Goal: Task Accomplishment & Management: Use online tool/utility

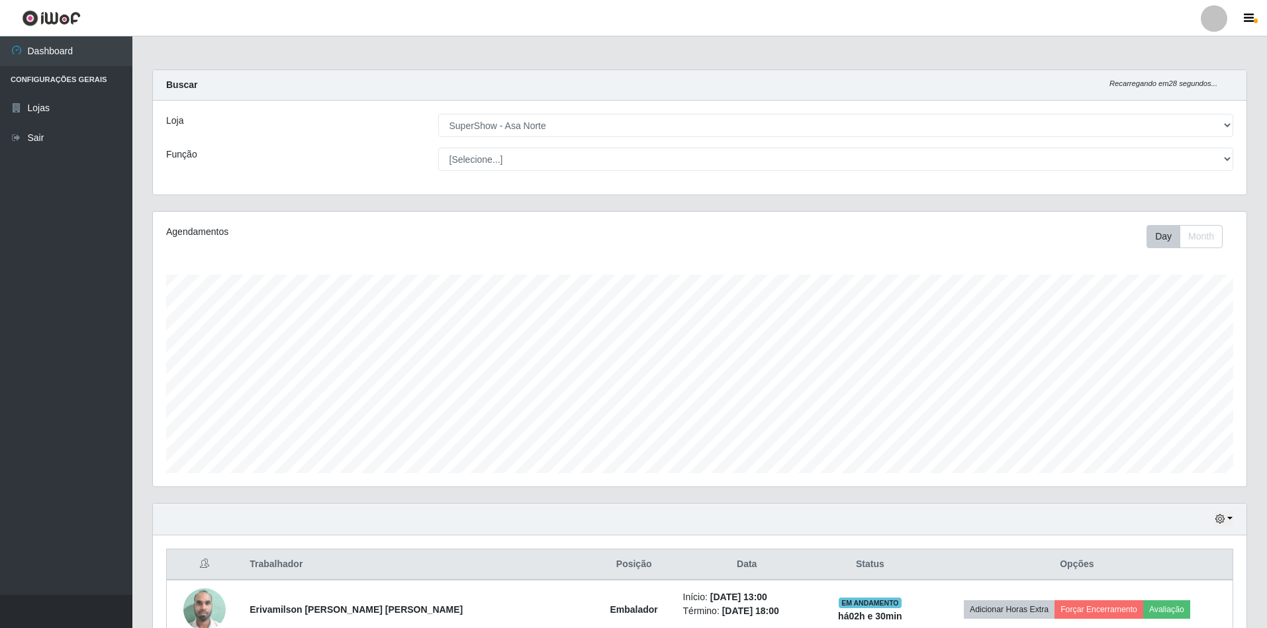
select select "71"
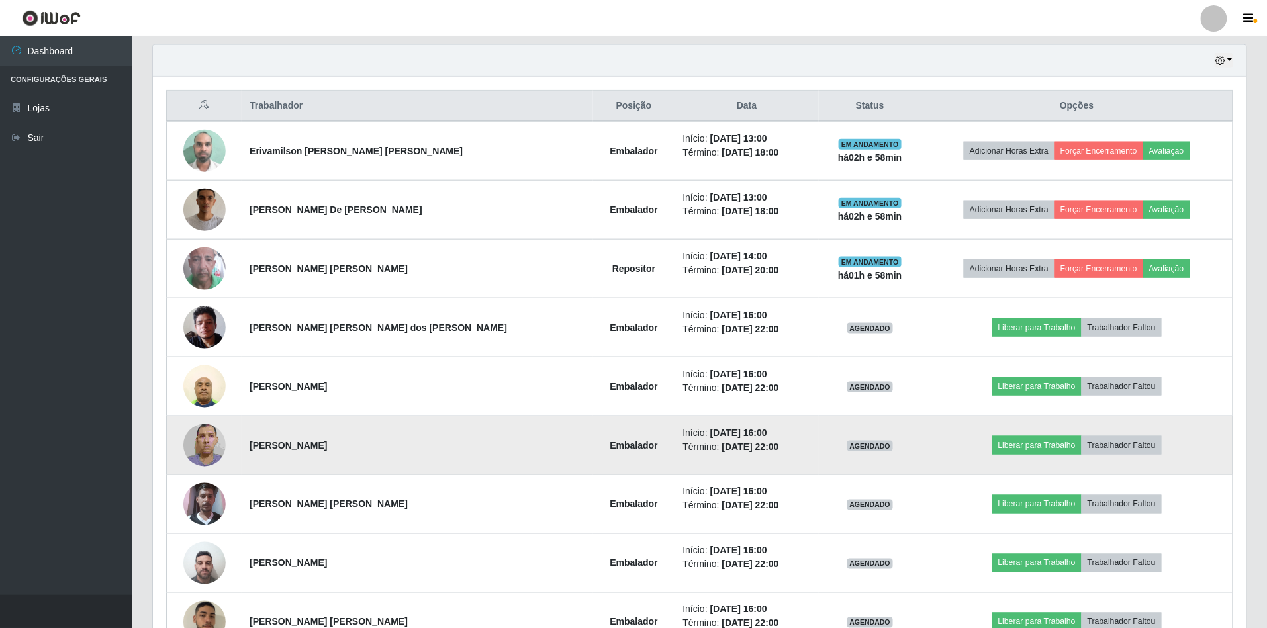
scroll to position [547, 0]
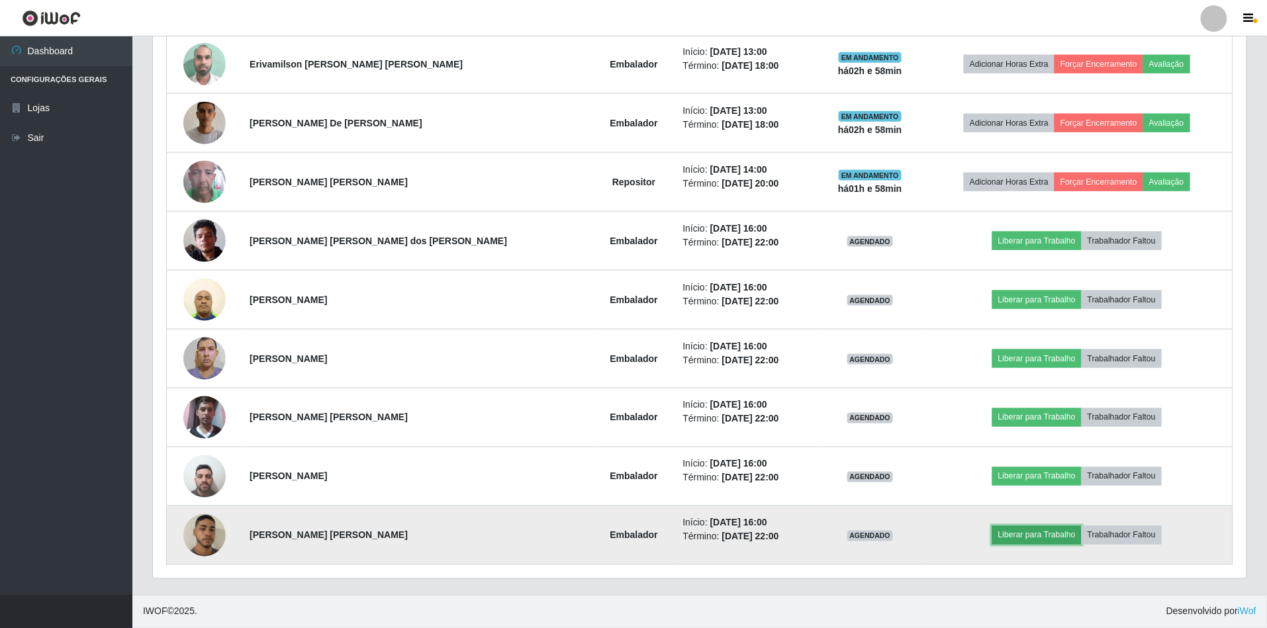
click at [996, 537] on button "Liberar para Trabalho" at bounding box center [1036, 535] width 89 height 19
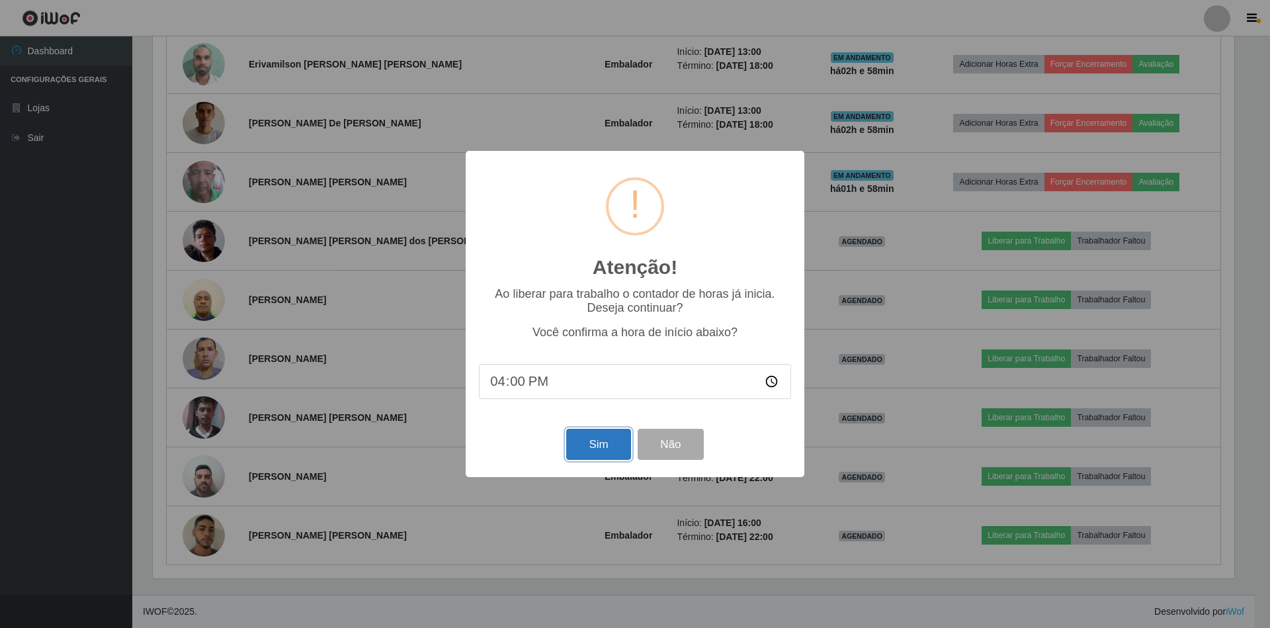
click at [606, 445] on button "Sim" at bounding box center [598, 444] width 64 height 31
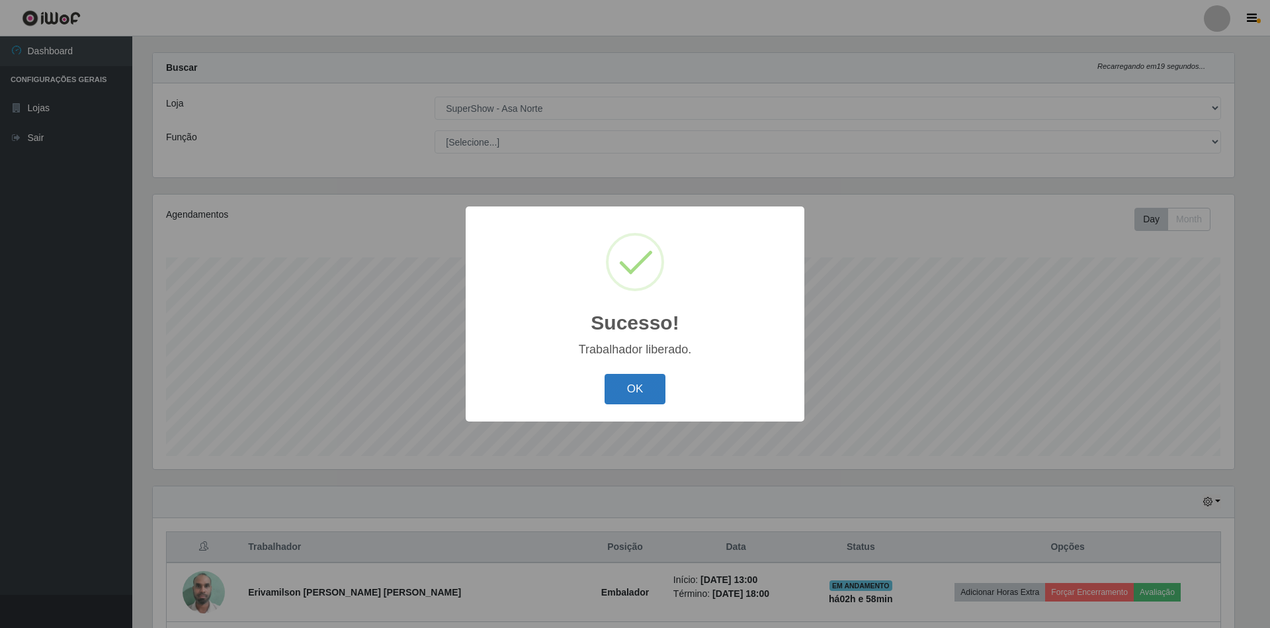
click at [647, 396] on button "OK" at bounding box center [636, 389] width 62 height 31
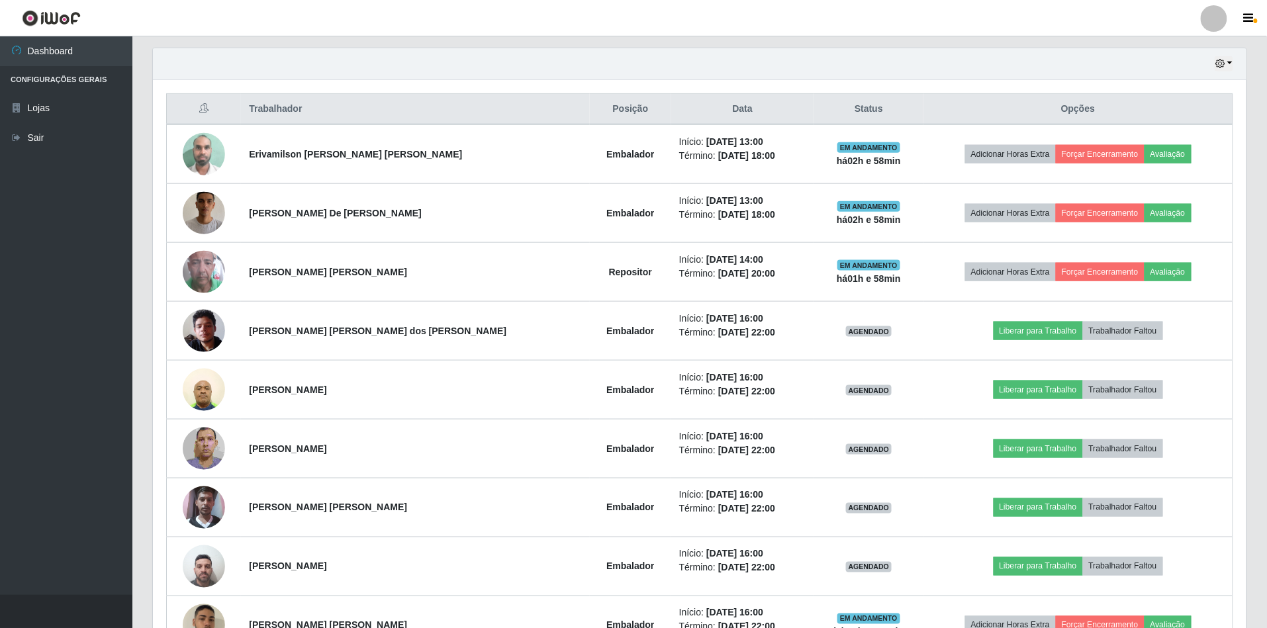
scroll to position [459, 0]
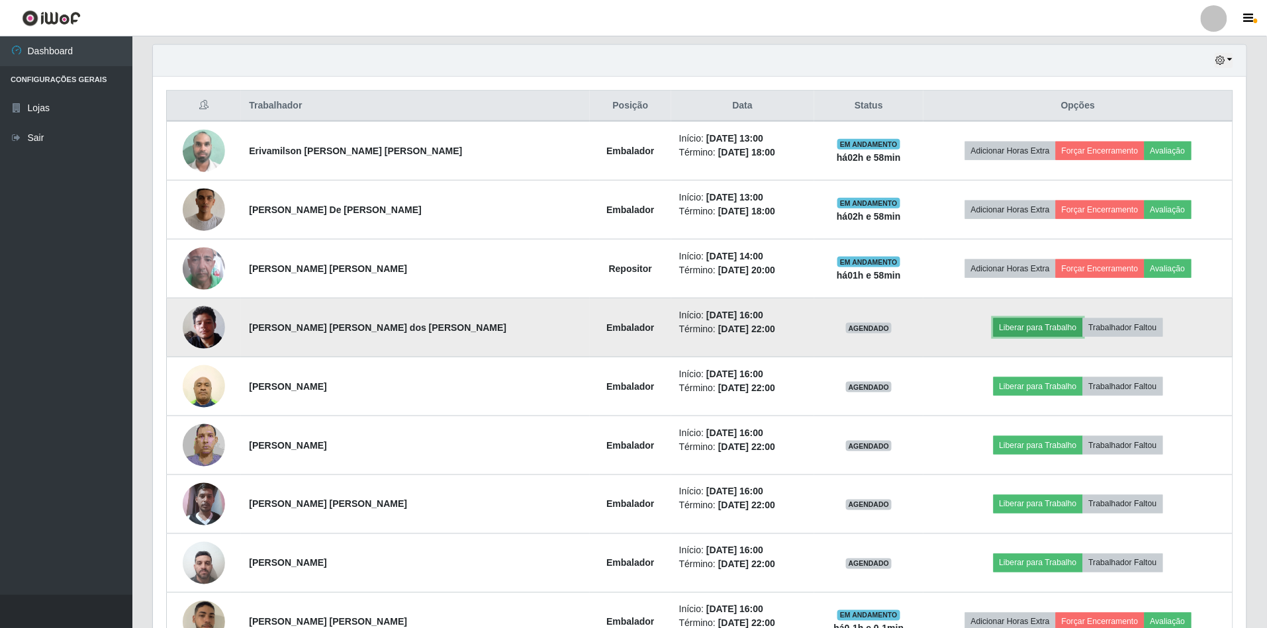
click at [1031, 330] on button "Liberar para Trabalho" at bounding box center [1037, 327] width 89 height 19
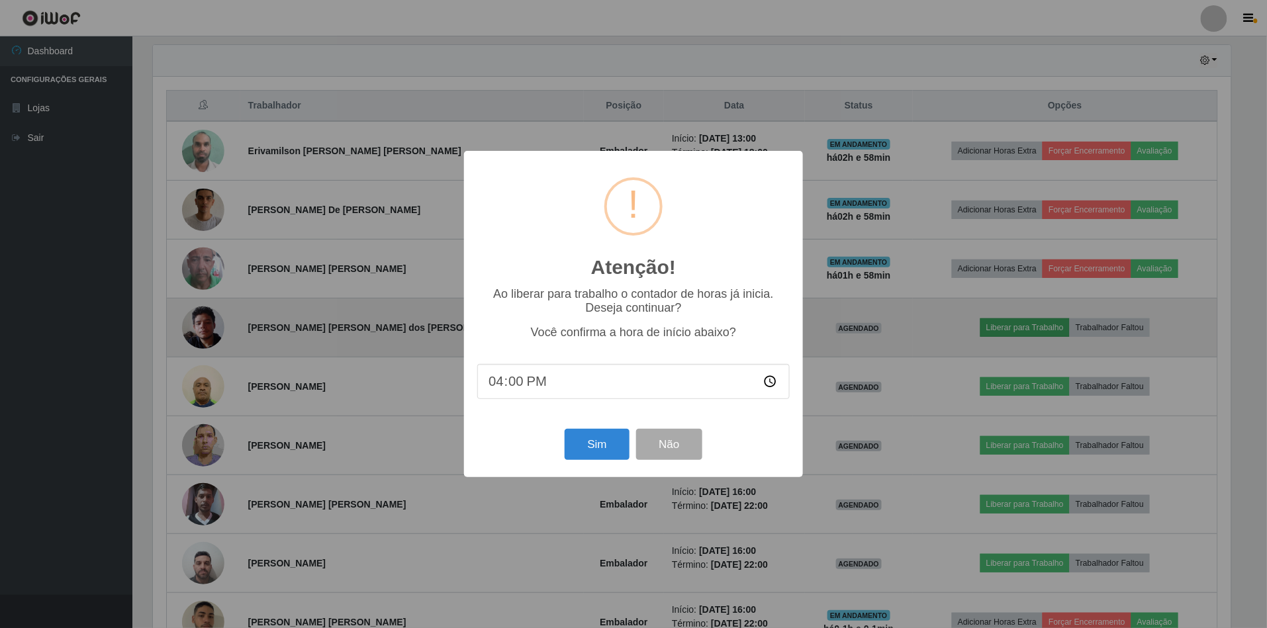
scroll to position [275, 1081]
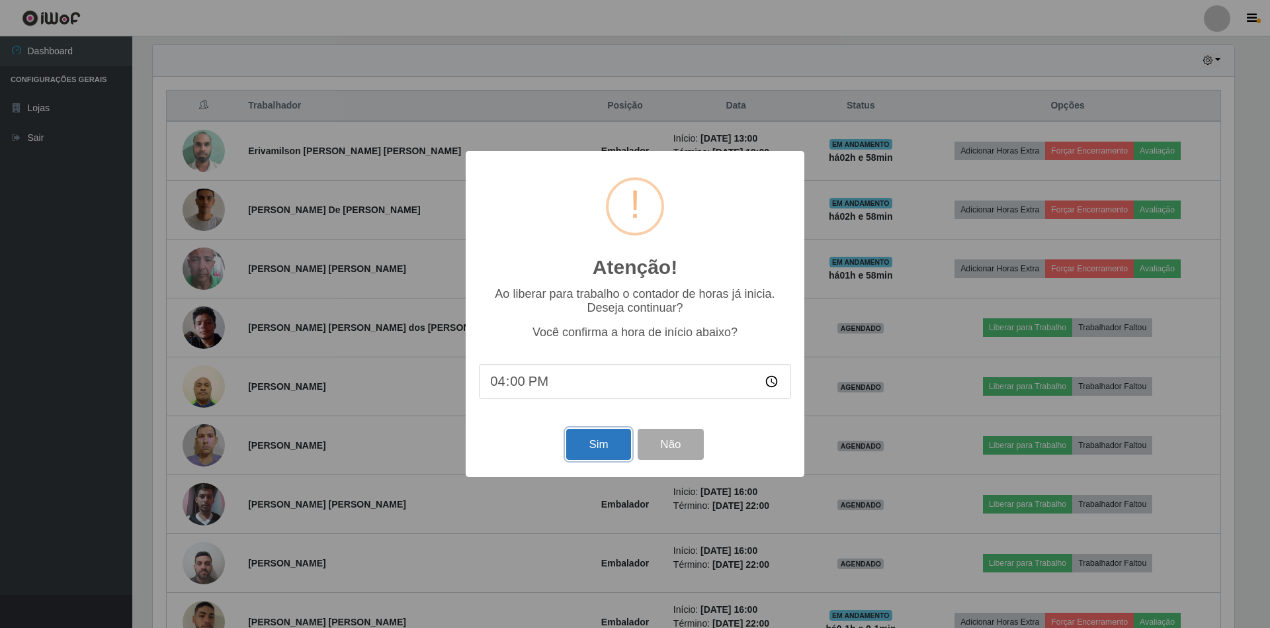
click at [607, 451] on button "Sim" at bounding box center [598, 444] width 64 height 31
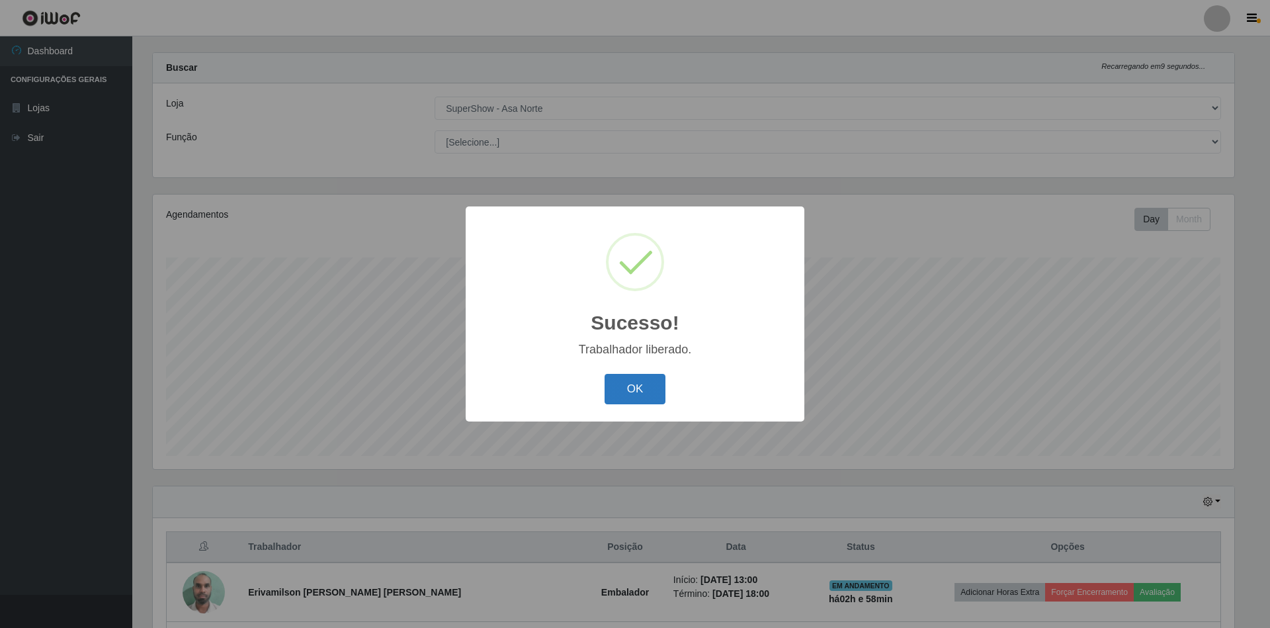
click at [646, 386] on button "OK" at bounding box center [636, 389] width 62 height 31
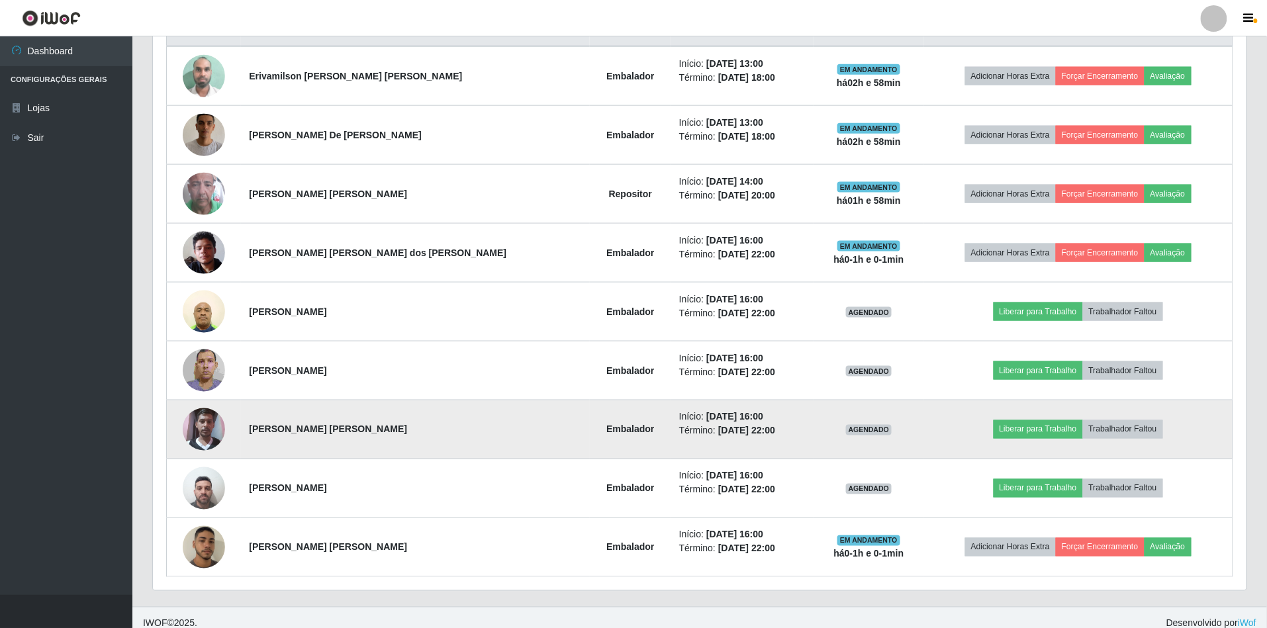
scroll to position [547, 0]
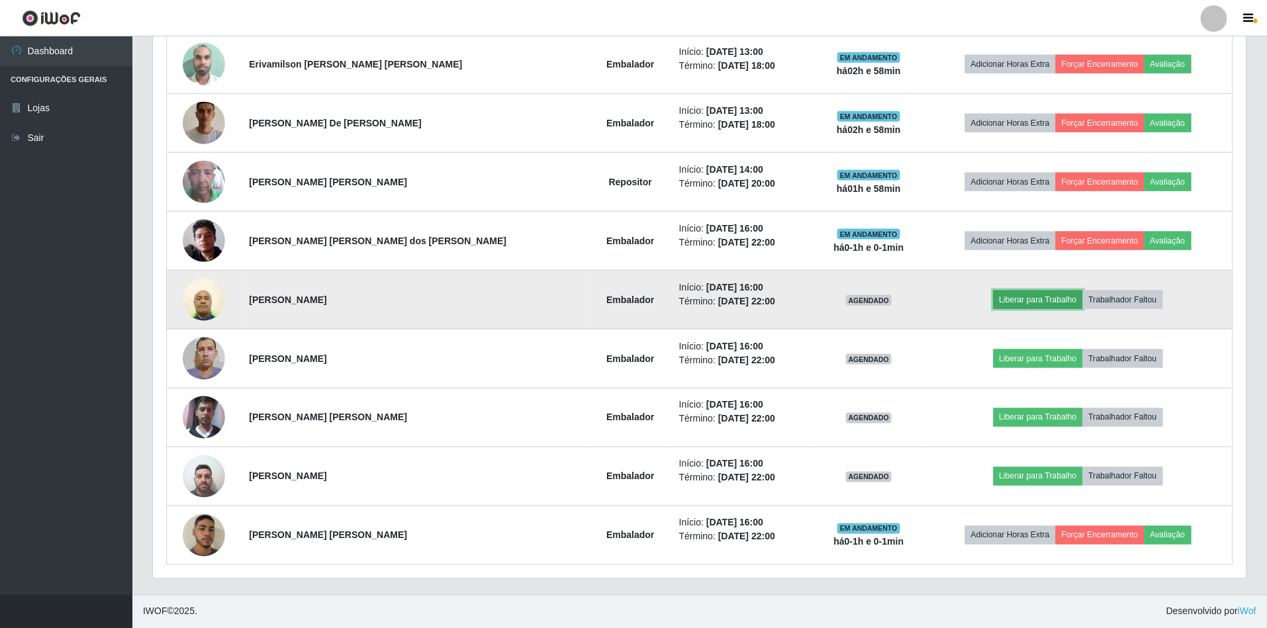
click at [1022, 298] on button "Liberar para Trabalho" at bounding box center [1037, 299] width 89 height 19
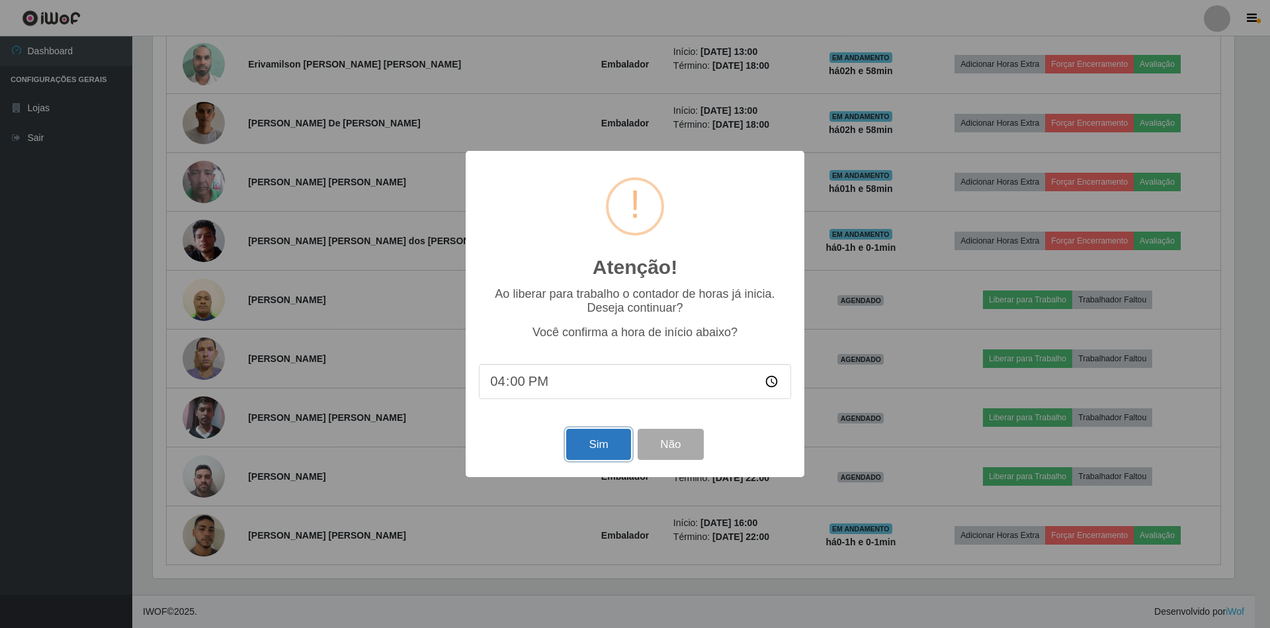
click at [585, 450] on button "Sim" at bounding box center [598, 444] width 64 height 31
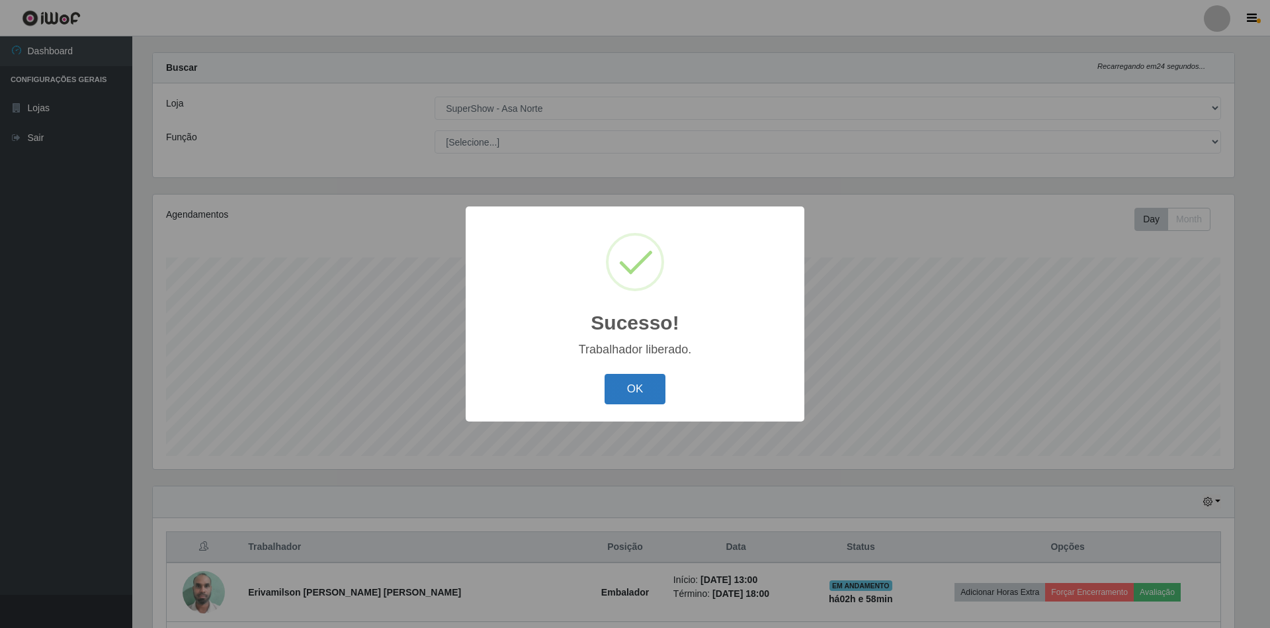
click at [649, 396] on button "OK" at bounding box center [636, 389] width 62 height 31
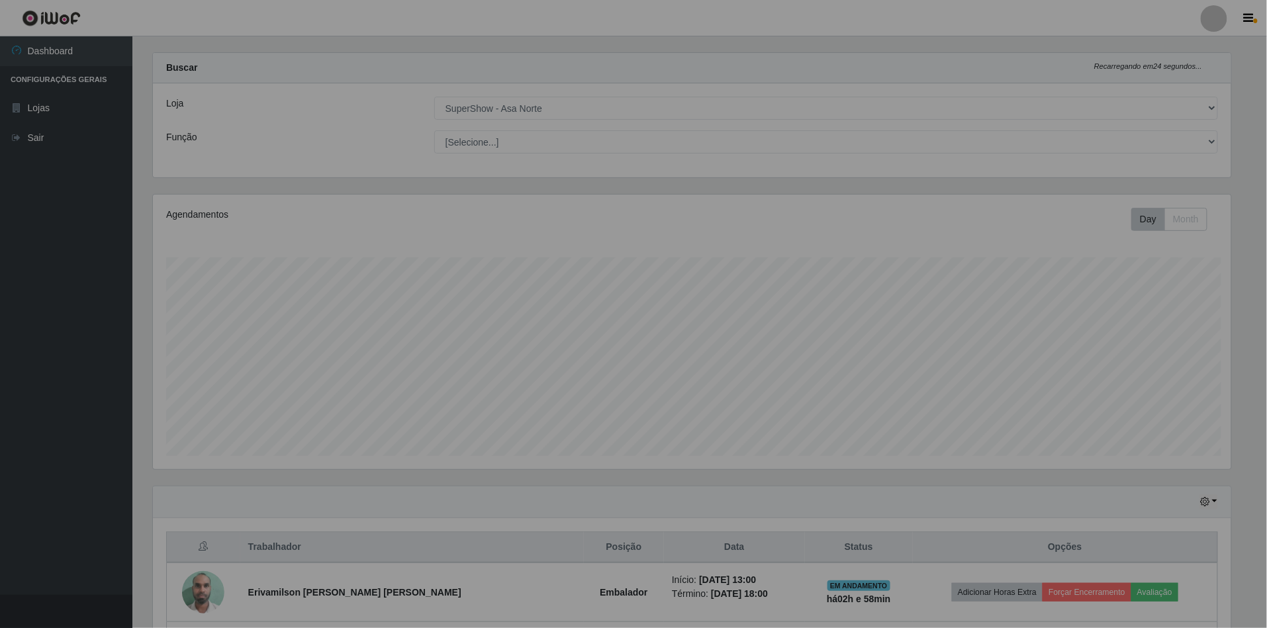
scroll to position [0, 0]
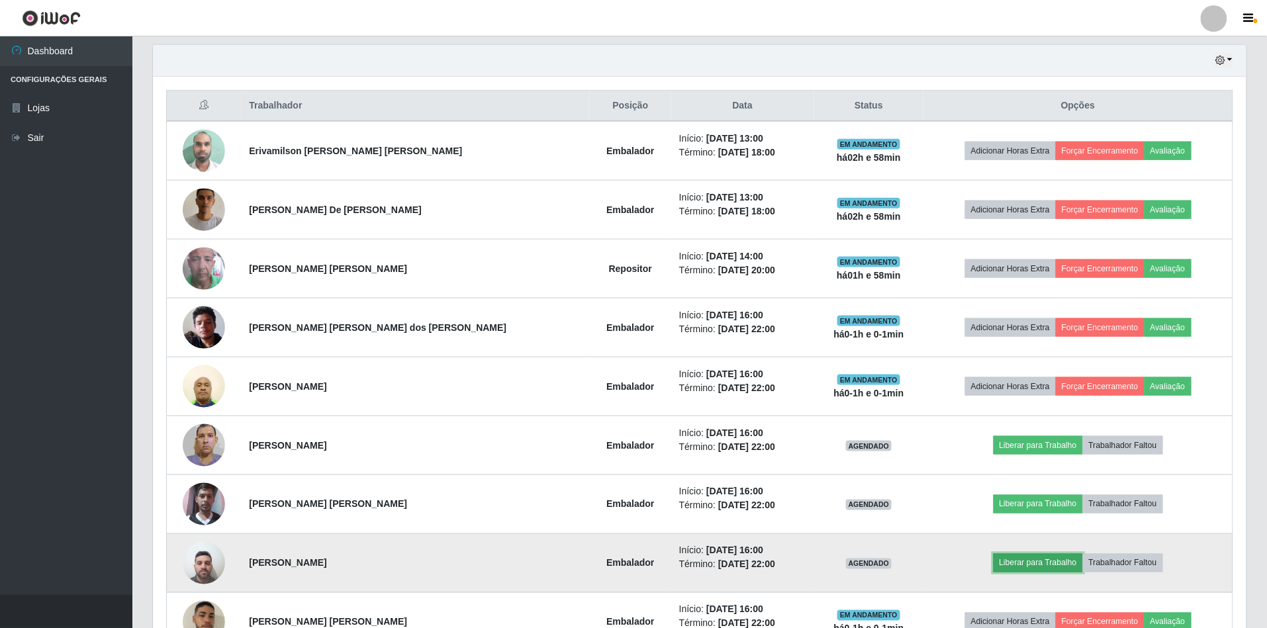
click at [1010, 565] on button "Liberar para Trabalho" at bounding box center [1037, 563] width 89 height 19
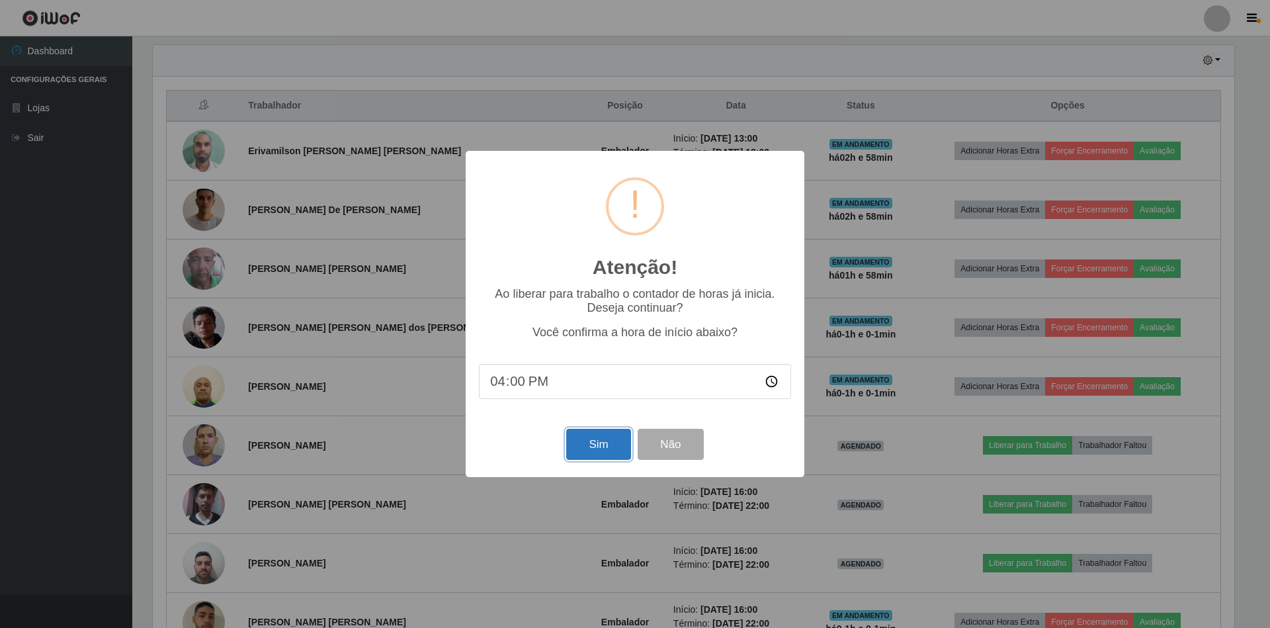
click at [596, 441] on button "Sim" at bounding box center [598, 444] width 64 height 31
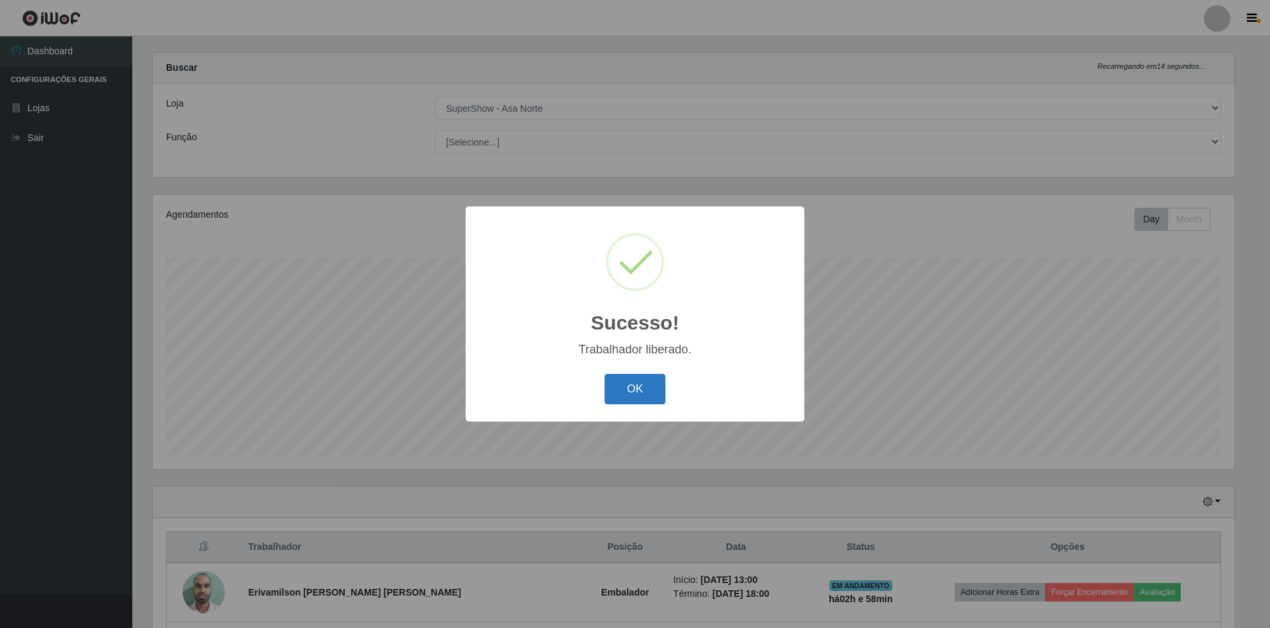
click at [650, 392] on button "OK" at bounding box center [636, 389] width 62 height 31
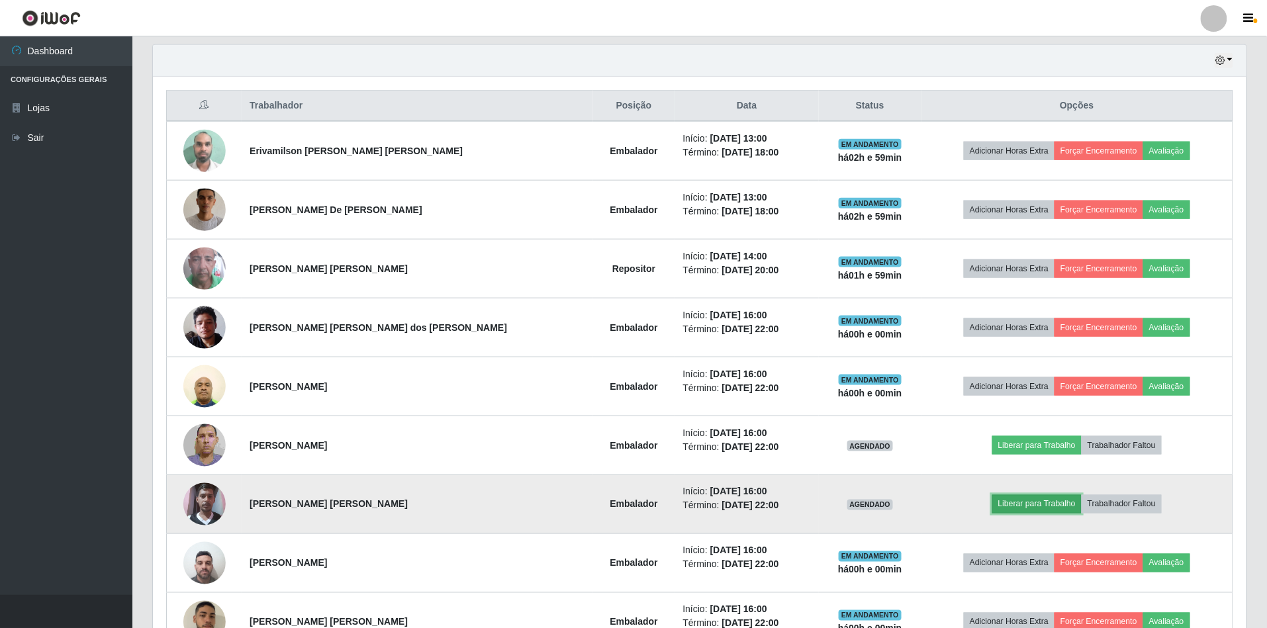
click at [1045, 507] on button "Liberar para Trabalho" at bounding box center [1036, 504] width 89 height 19
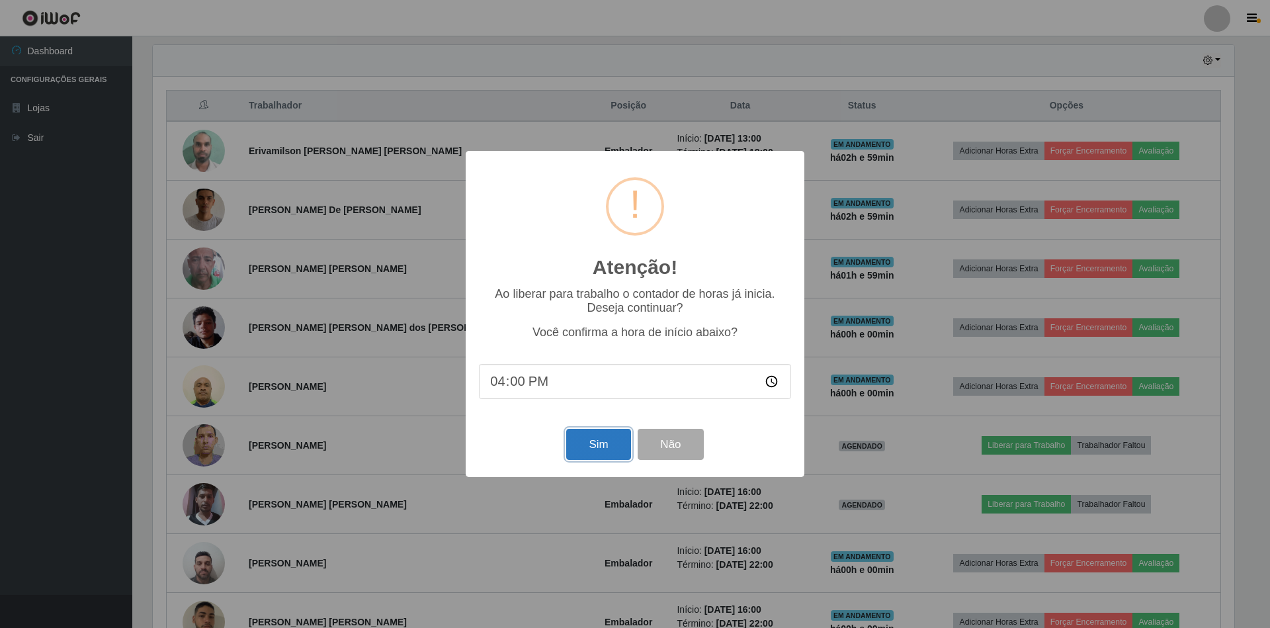
click at [604, 450] on button "Sim" at bounding box center [598, 444] width 64 height 31
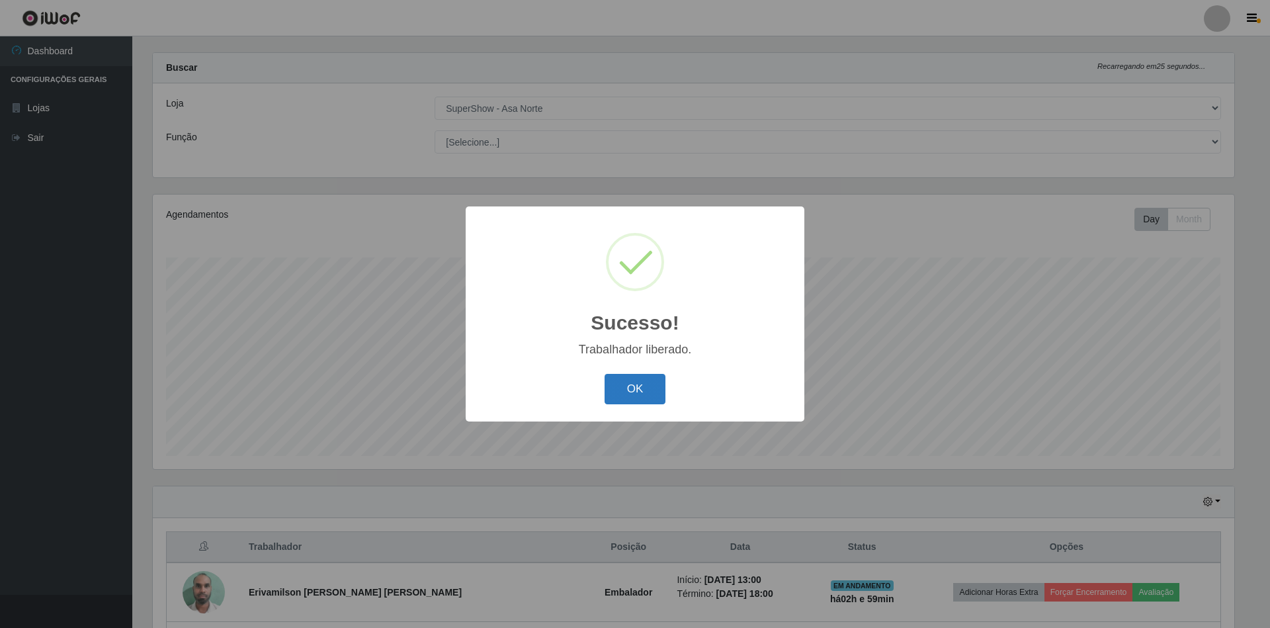
click at [639, 393] on button "OK" at bounding box center [636, 389] width 62 height 31
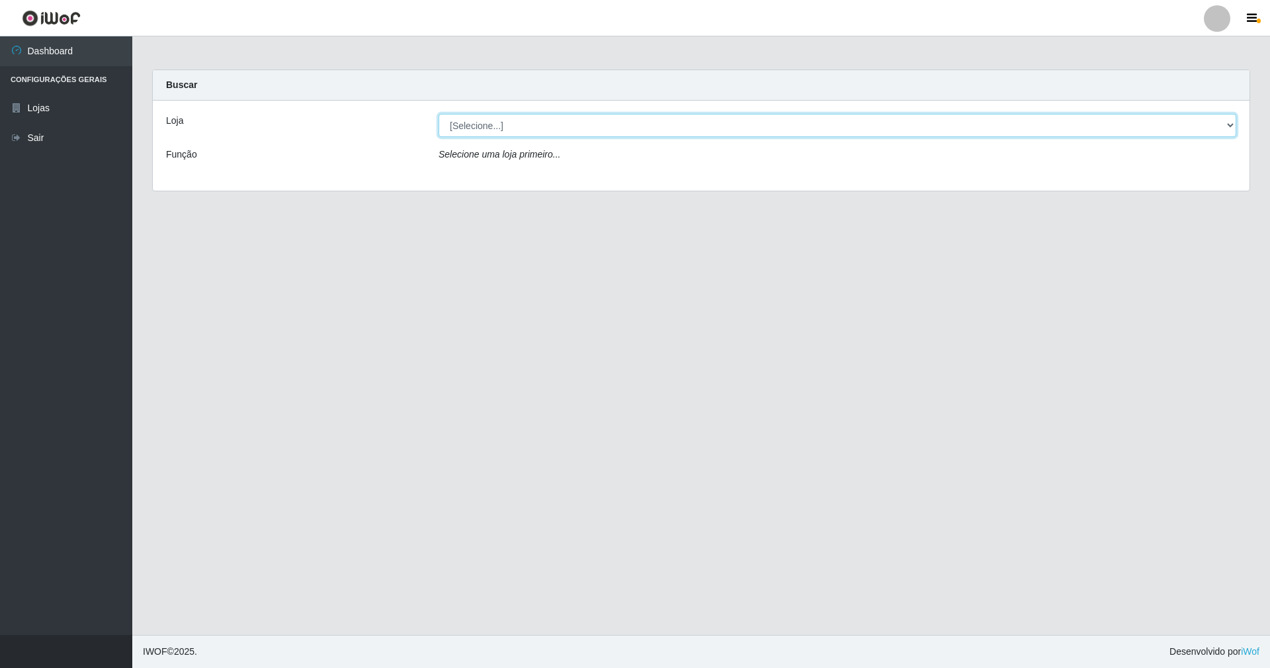
click at [1229, 123] on select "[Selecione...] SuperShow - Asa Norte" at bounding box center [838, 125] width 798 height 23
select select "71"
click at [439, 114] on select "[Selecione...] SuperShow - Asa Norte" at bounding box center [838, 125] width 798 height 23
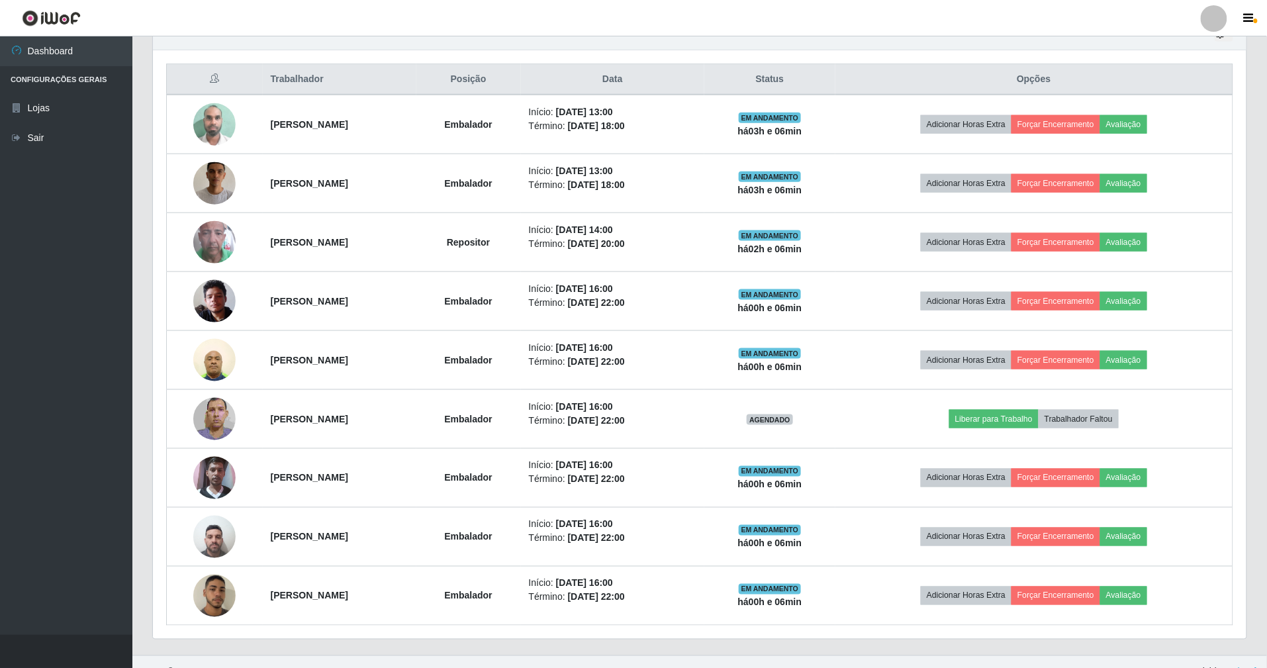
scroll to position [510, 0]
